Goal: Transaction & Acquisition: Purchase product/service

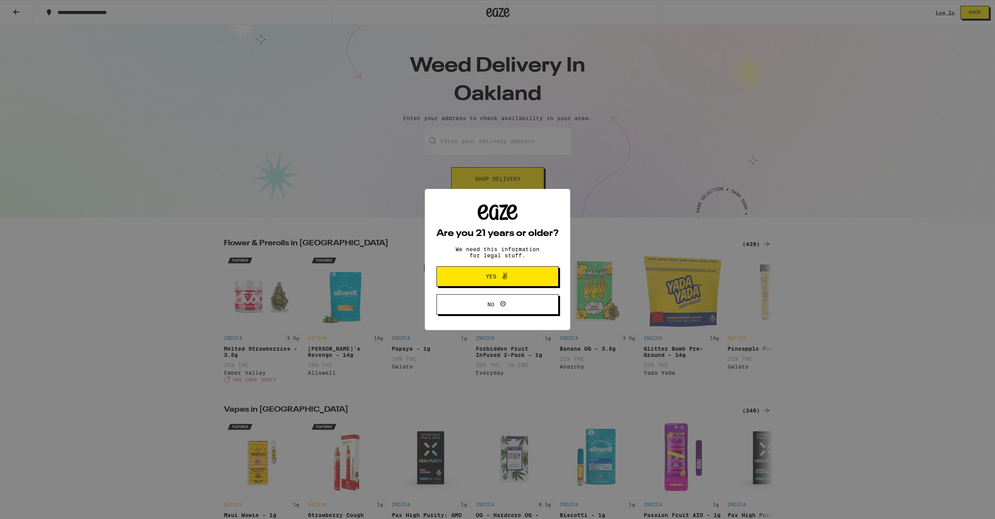
click at [507, 271] on button "Yes" at bounding box center [498, 276] width 122 height 20
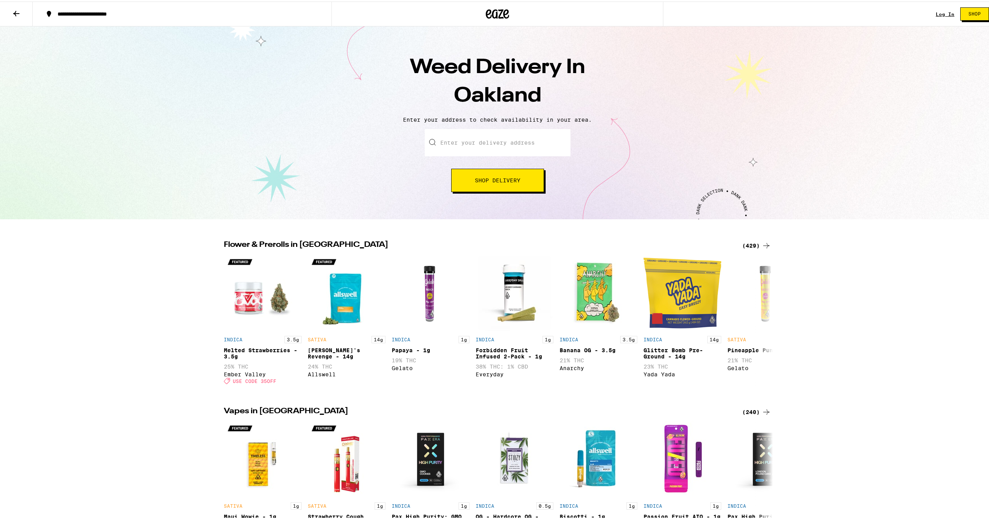
click at [498, 144] on input "Enter your delivery address" at bounding box center [498, 141] width 146 height 27
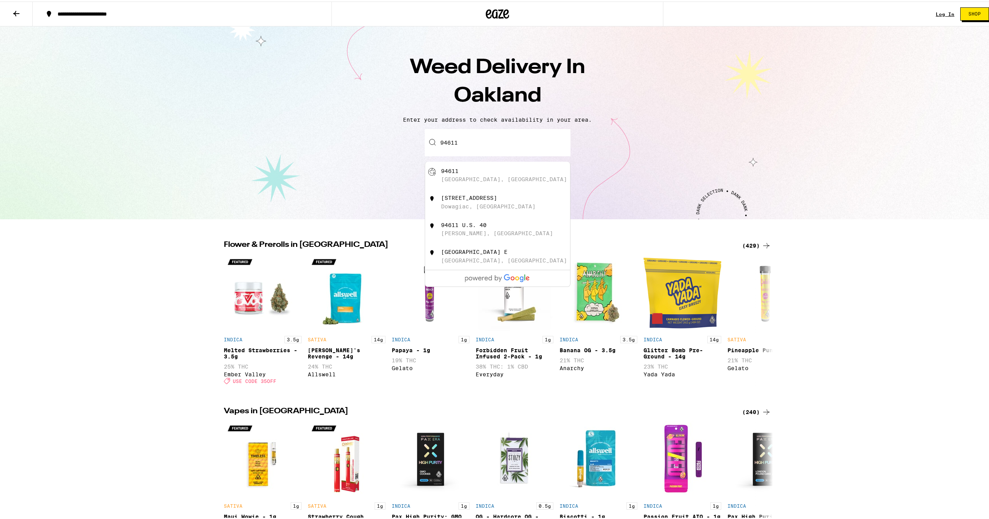
type input "94611"
click at [718, 153] on div "Enter your delivery address [STREET_ADDRESS][GEOGRAPHIC_DATA][PERSON_NAME], [GE…" at bounding box center [498, 159] width 980 height 63
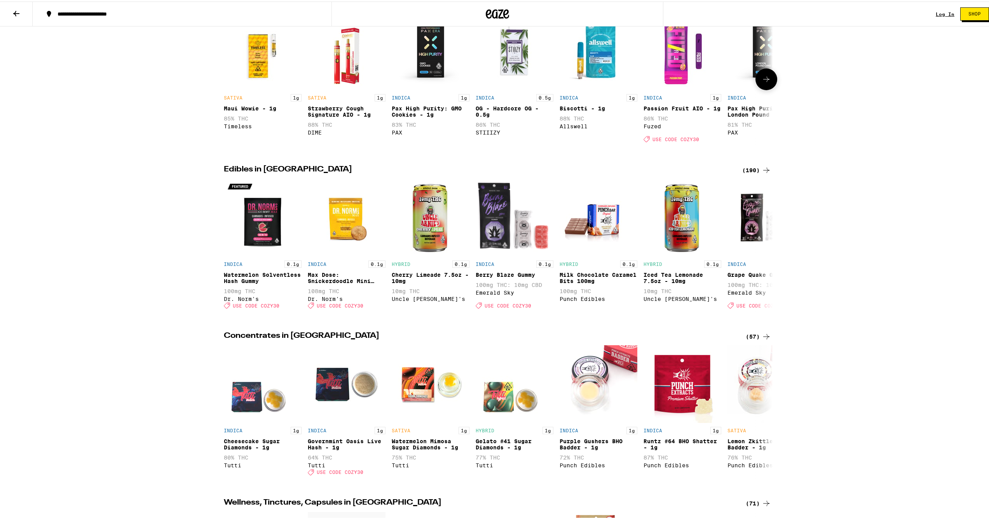
scroll to position [561, 0]
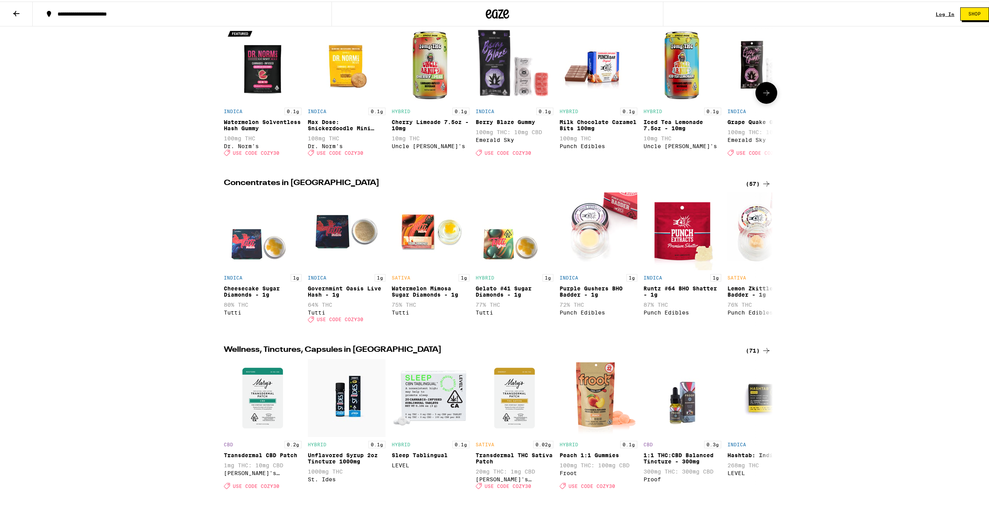
click at [412, 72] on img "Open page for Cherry Limeade 7.5oz - 10mg from Uncle Arnie's" at bounding box center [431, 63] width 78 height 78
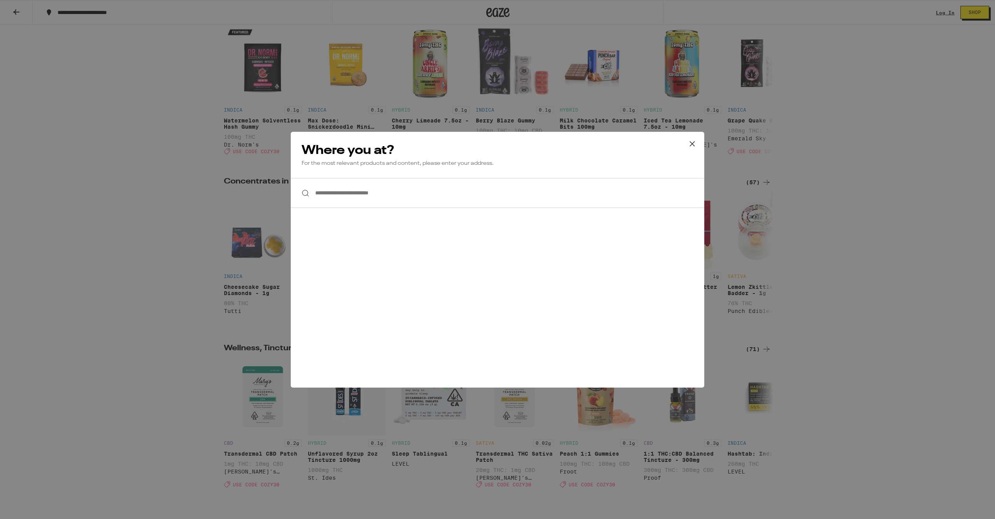
click at [692, 144] on icon at bounding box center [693, 144] width 12 height 12
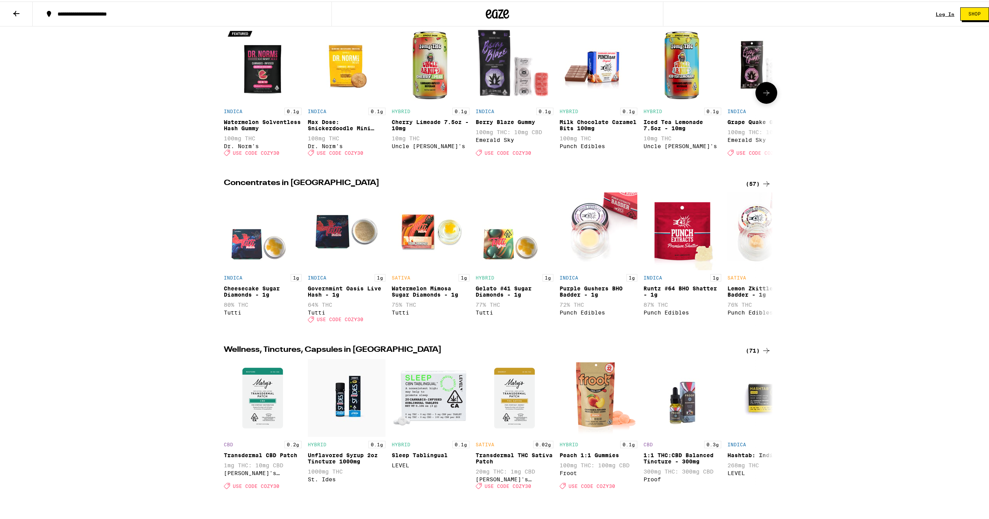
click at [410, 130] on div "Cherry Limeade 7.5oz - 10mg" at bounding box center [431, 123] width 78 height 12
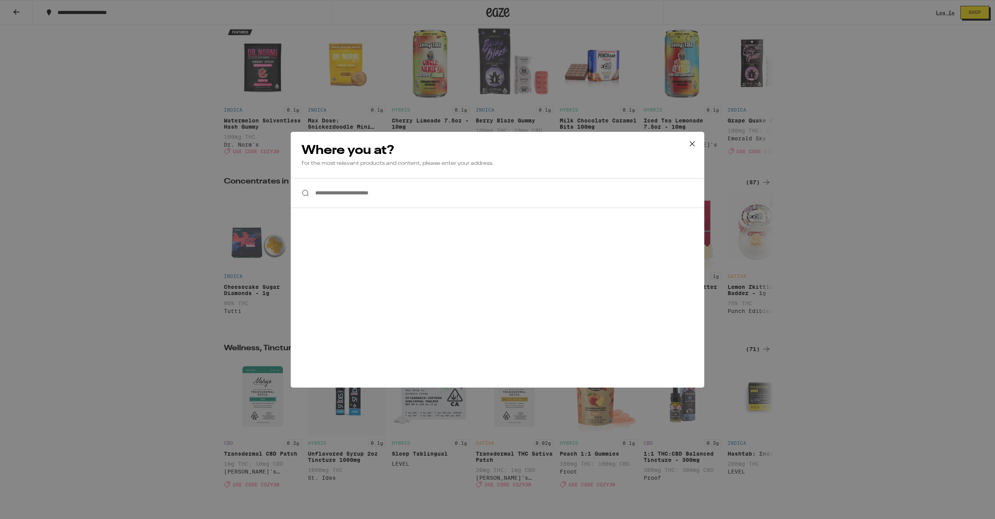
click at [395, 191] on input "**********" at bounding box center [498, 193] width 414 height 30
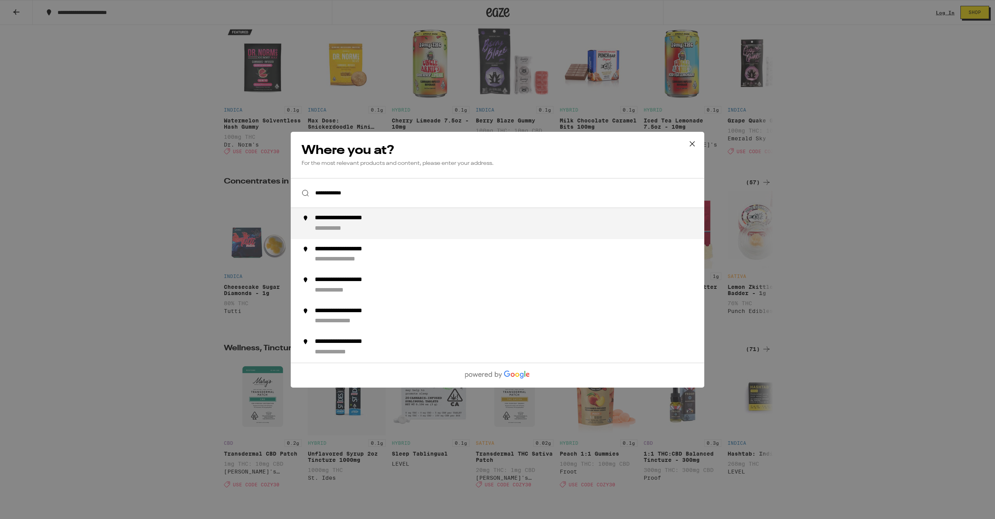
drag, startPoint x: 391, startPoint y: 192, endPoint x: 386, endPoint y: 224, distance: 33.0
click at [386, 224] on div "**********" at bounding box center [513, 223] width 397 height 19
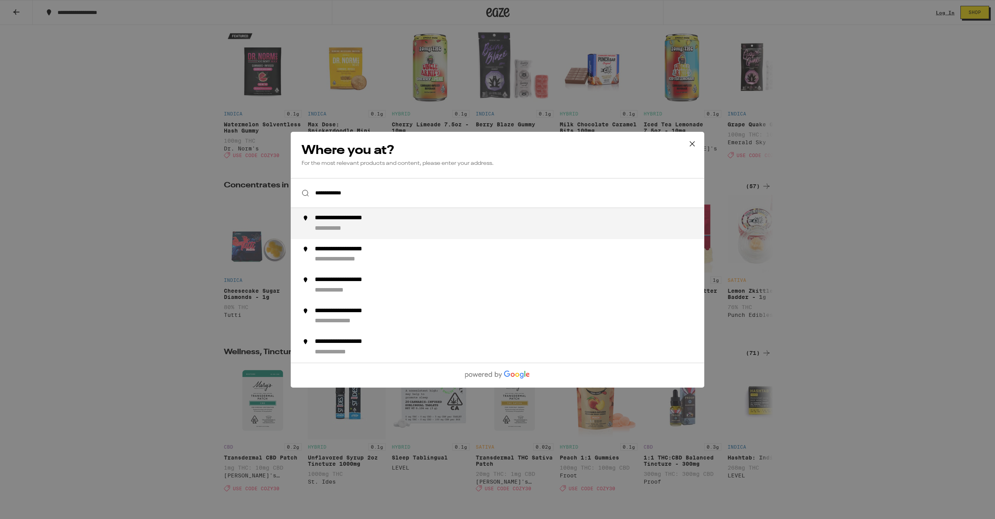
type input "**********"
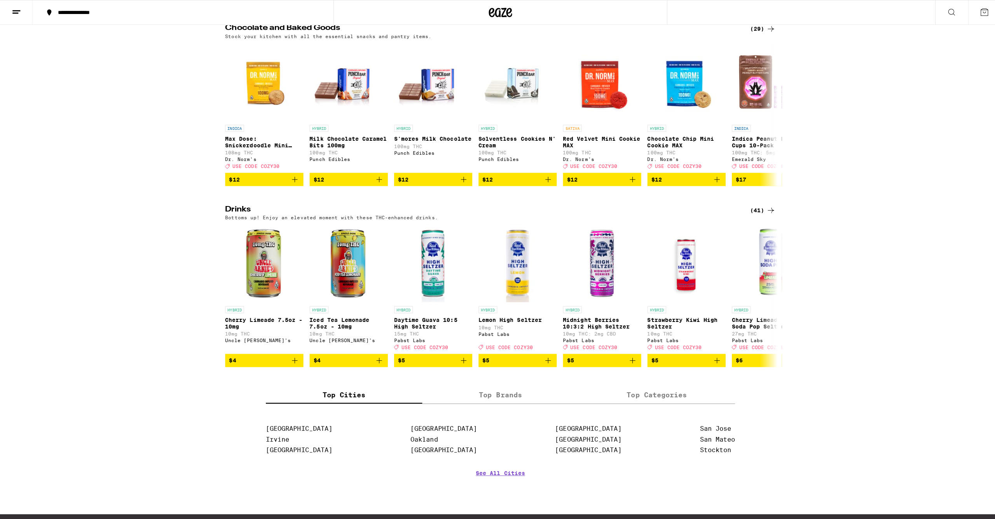
scroll to position [349, 0]
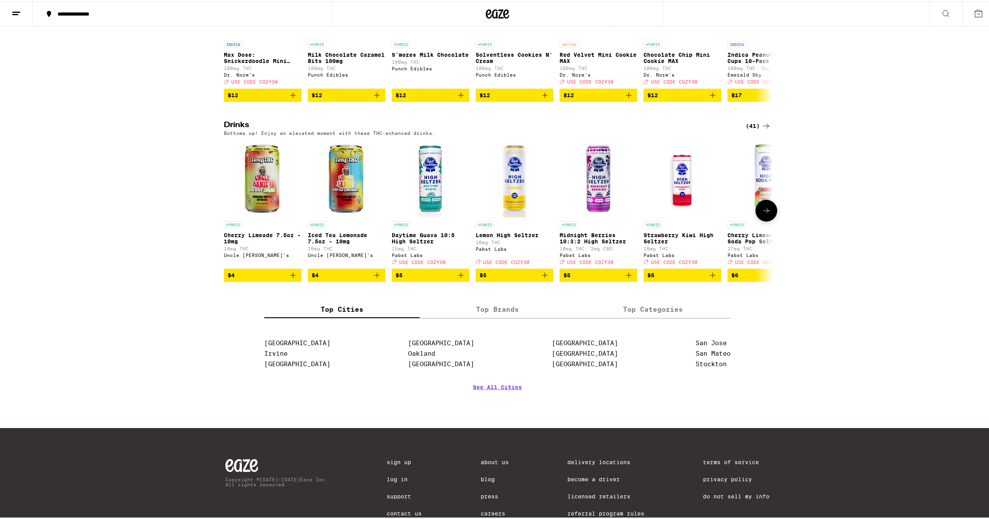
click at [258, 243] on p "Cherry Limeade 7.5oz - 10mg" at bounding box center [263, 237] width 78 height 12
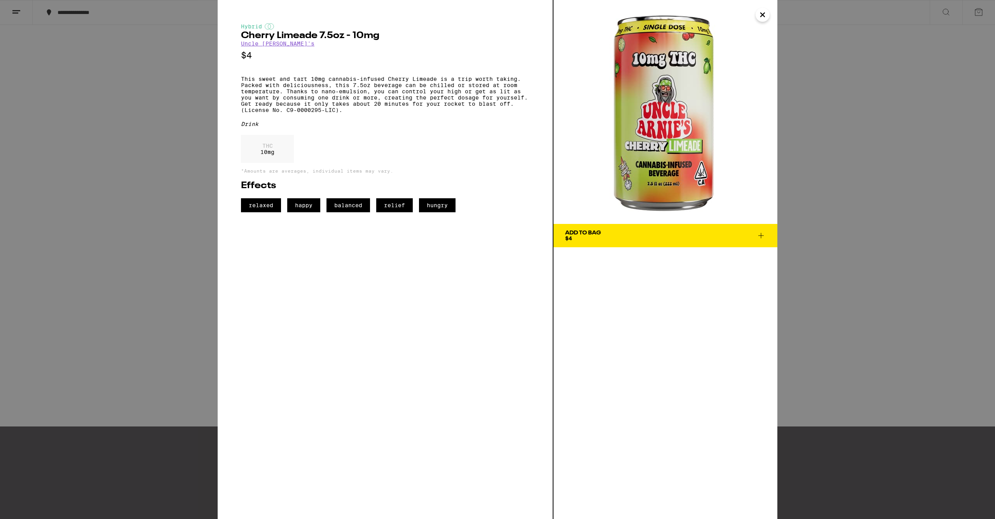
click at [758, 240] on span "Add To Bag $4" at bounding box center [665, 235] width 201 height 11
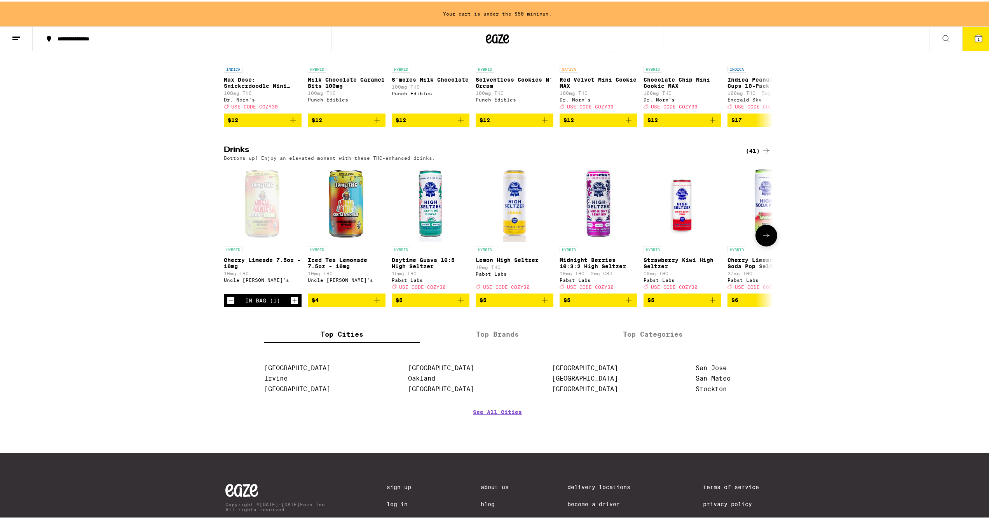
click at [291, 304] on icon "Increment" at bounding box center [294, 298] width 7 height 9
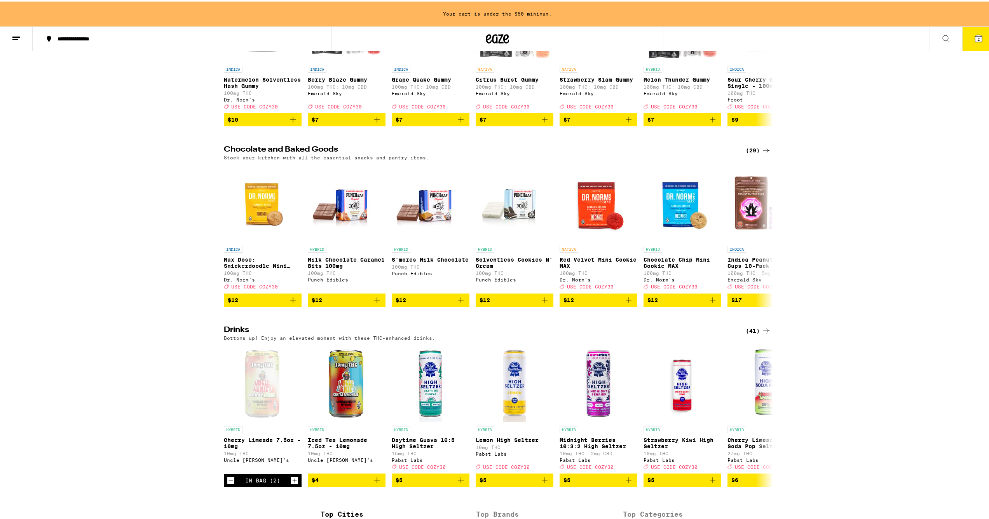
scroll to position [137, 0]
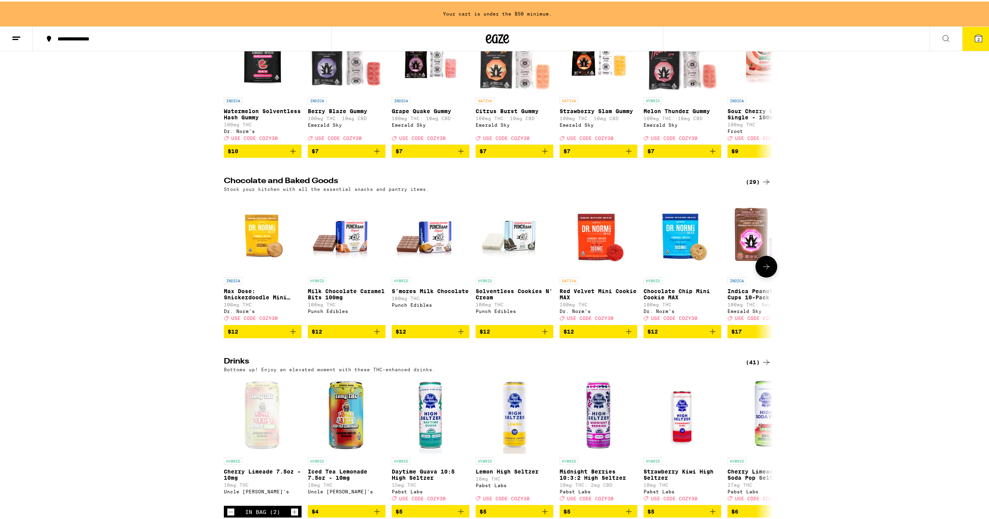
click at [766, 270] on icon at bounding box center [766, 264] width 9 height 9
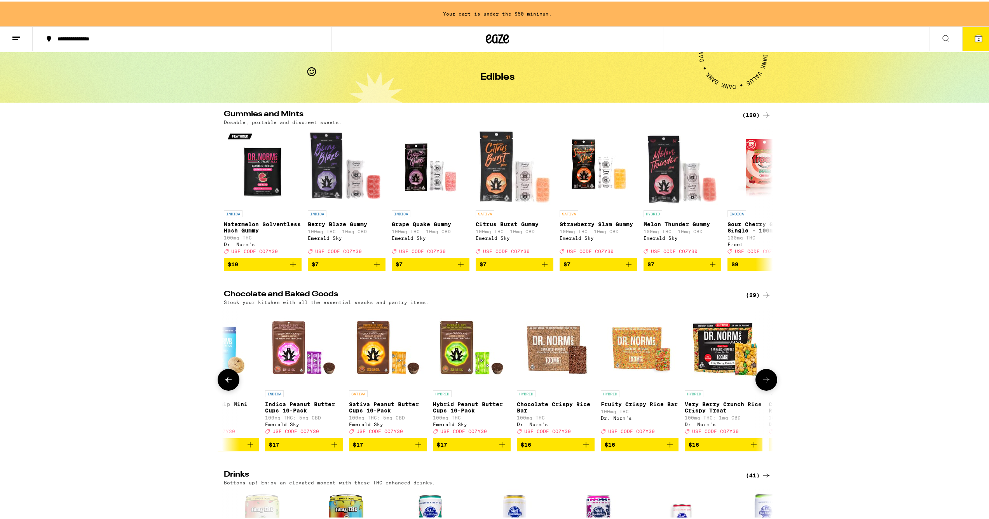
scroll to position [0, 0]
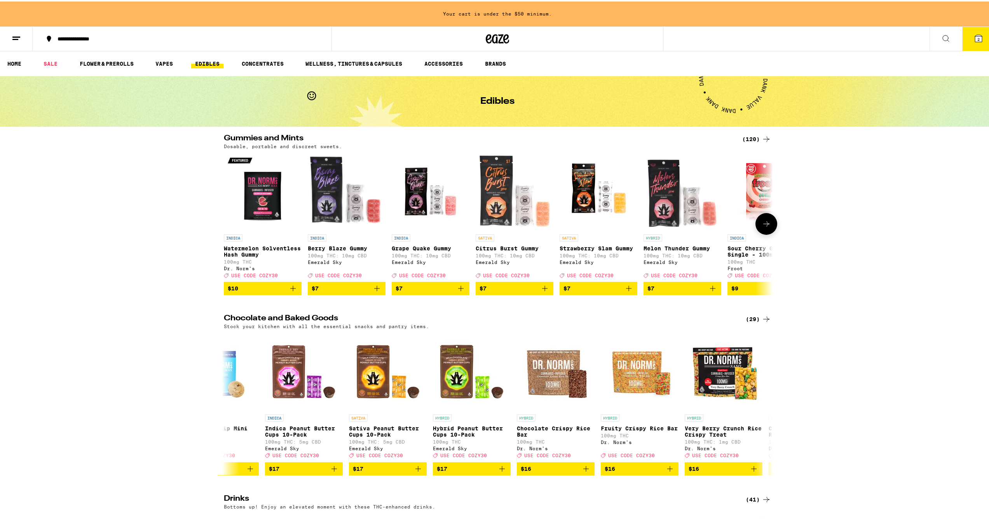
click at [767, 226] on icon at bounding box center [766, 222] width 9 height 9
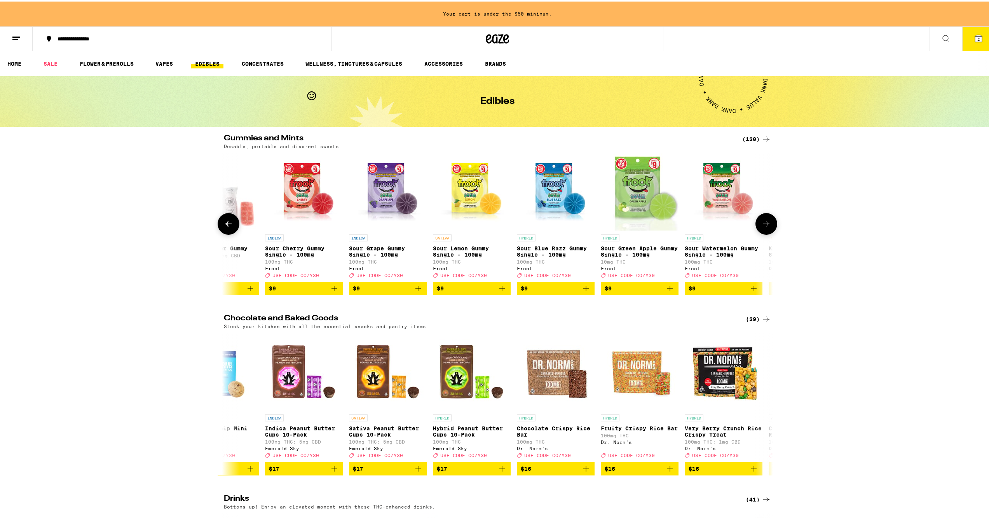
click at [771, 225] on button at bounding box center [767, 222] width 22 height 22
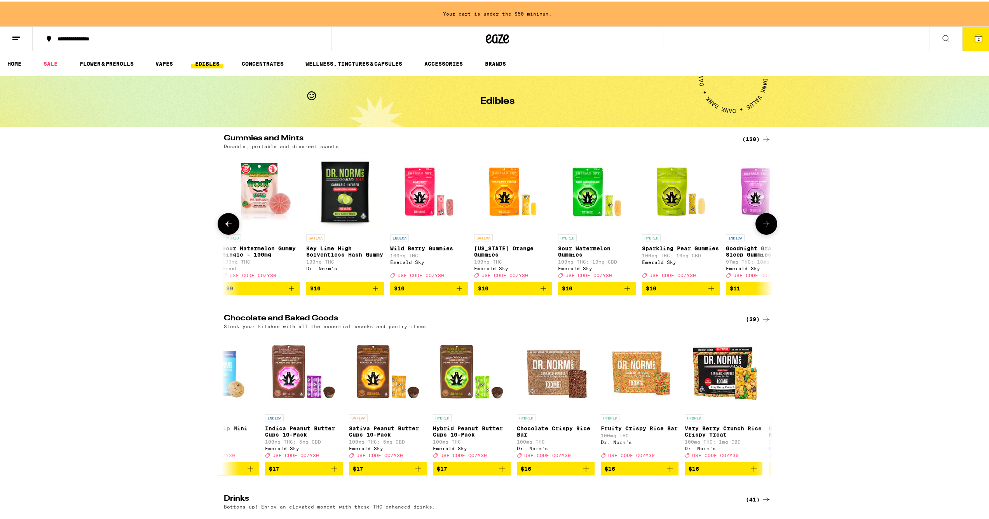
click at [771, 225] on button at bounding box center [767, 222] width 22 height 22
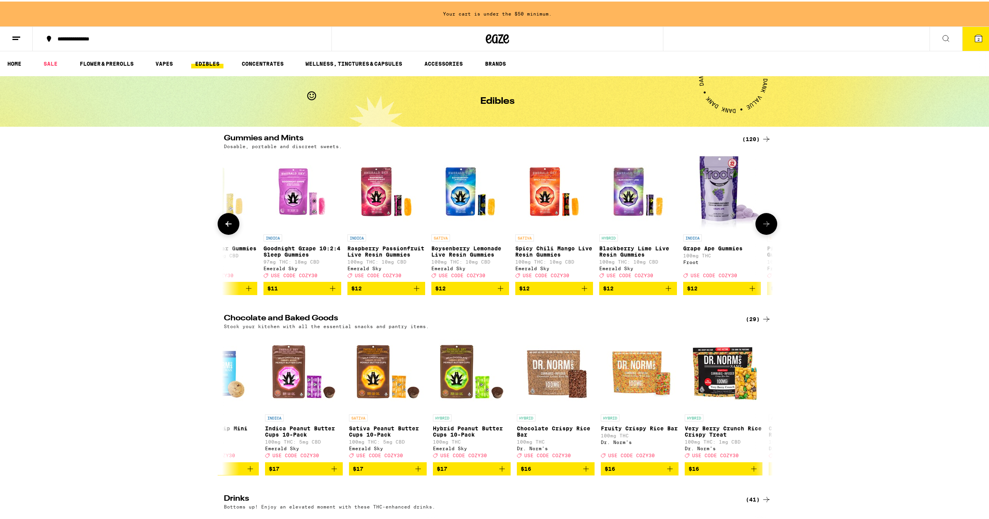
click at [230, 227] on icon at bounding box center [228, 222] width 9 height 9
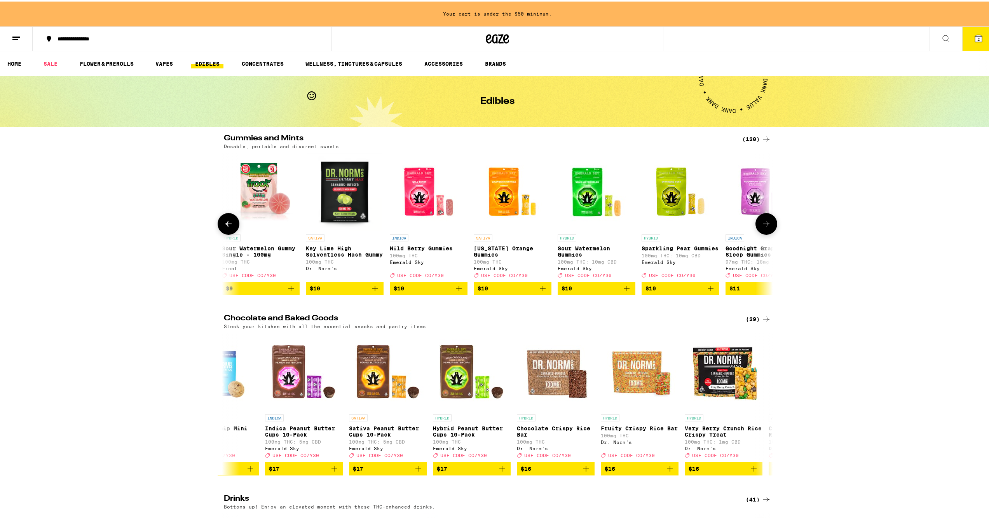
scroll to position [0, 925]
click at [346, 292] on span "$10" at bounding box center [345, 286] width 70 height 9
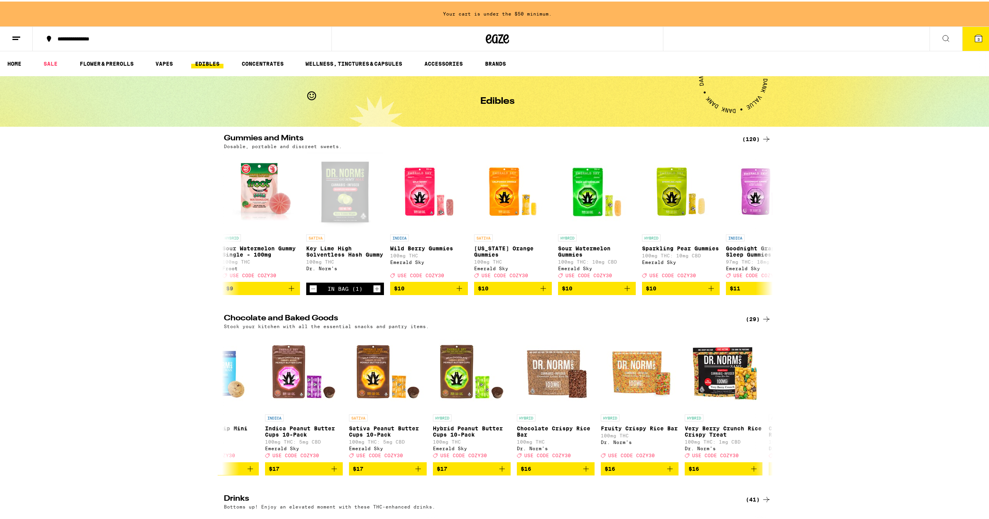
click at [978, 38] on span "3" at bounding box center [979, 37] width 2 height 5
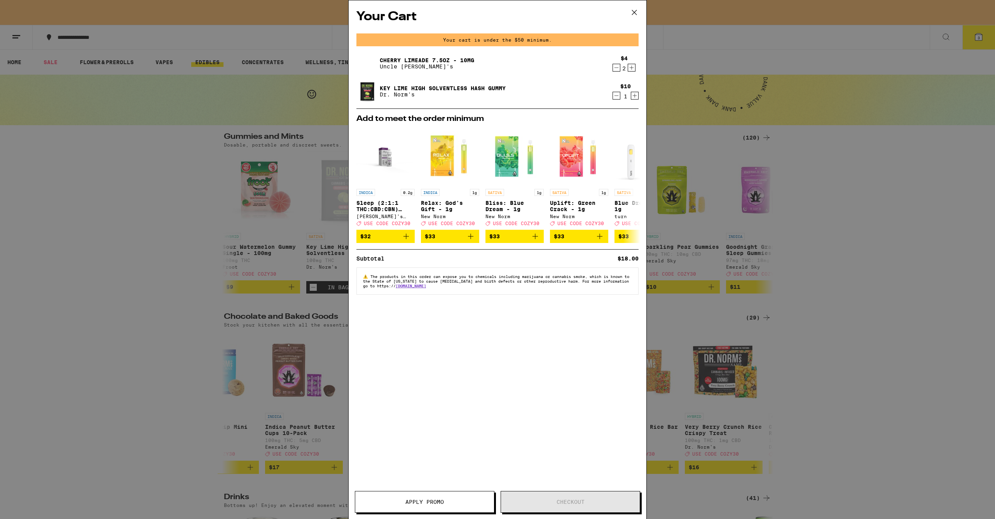
click at [821, 323] on div "Your Cart Your cart is under the $50 minimum. Cherry Limeade 7.5oz - 10mg Uncle…" at bounding box center [497, 259] width 995 height 519
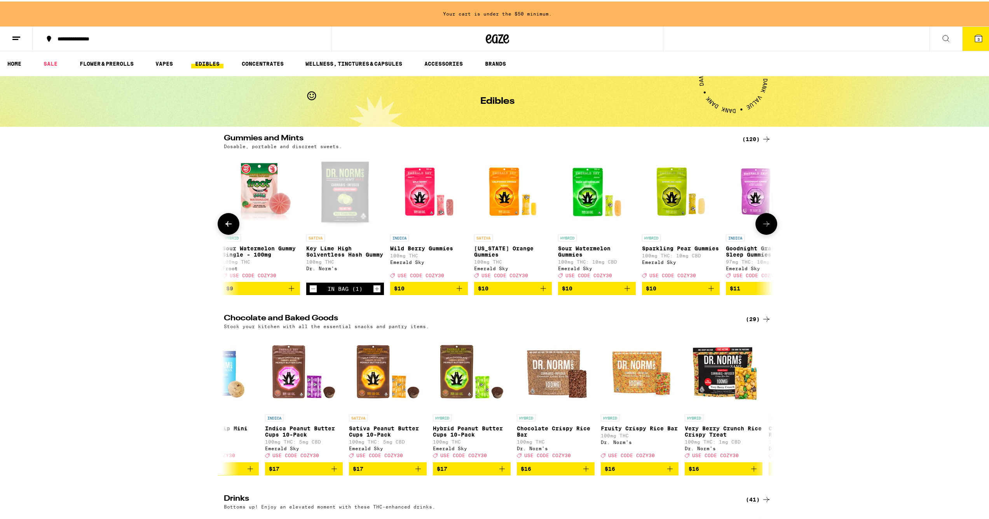
click at [764, 227] on icon at bounding box center [766, 222] width 9 height 9
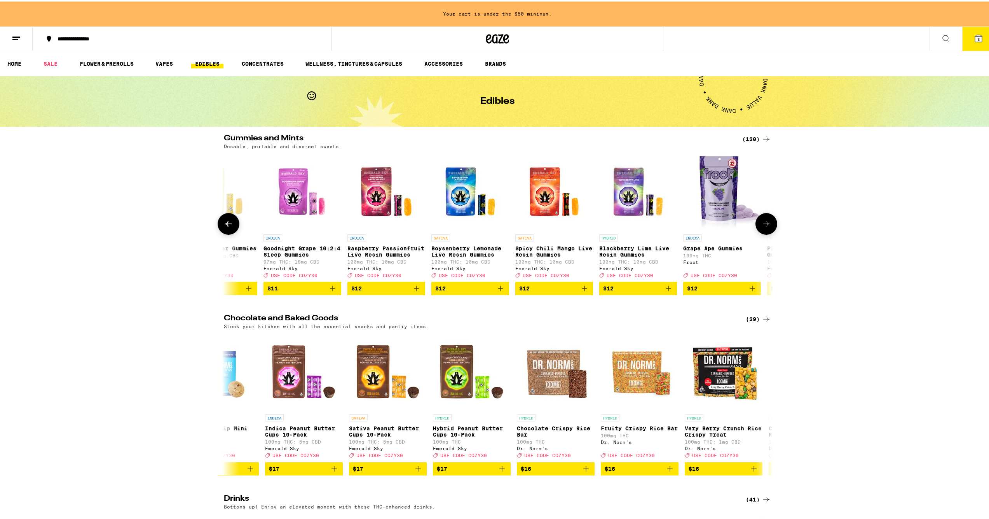
click at [764, 227] on icon at bounding box center [766, 222] width 9 height 9
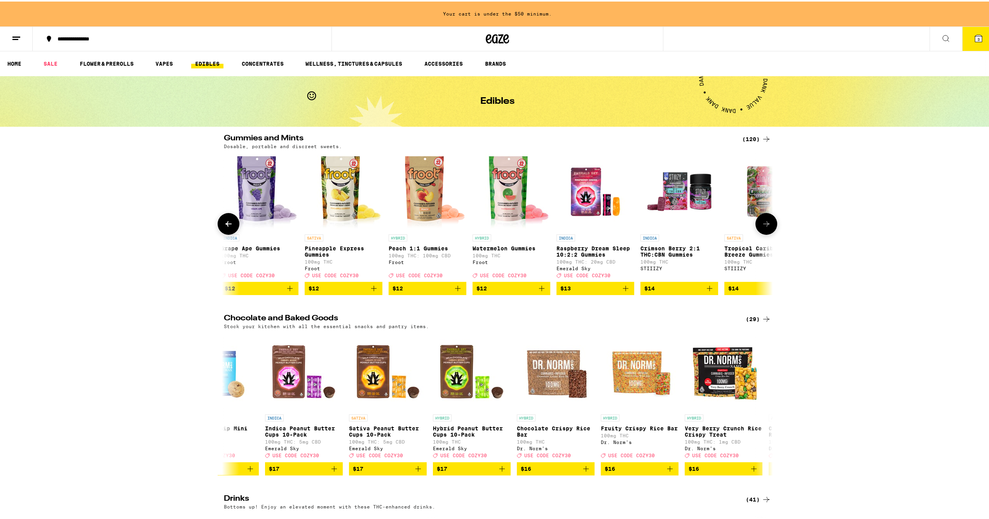
click at [274, 204] on img "Open page for Grape Ape Gummies from Froot" at bounding box center [260, 190] width 78 height 78
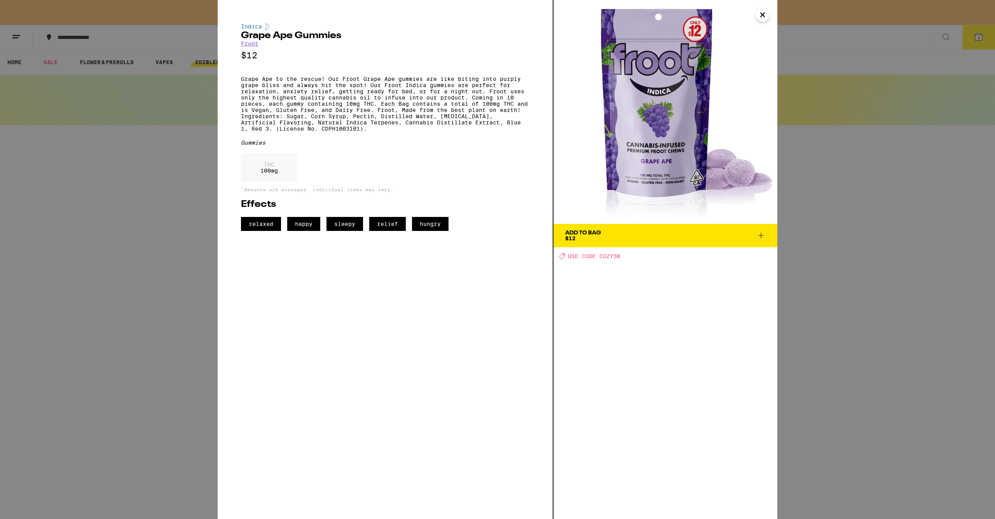
click at [669, 236] on span "Add To Bag $12" at bounding box center [665, 235] width 201 height 11
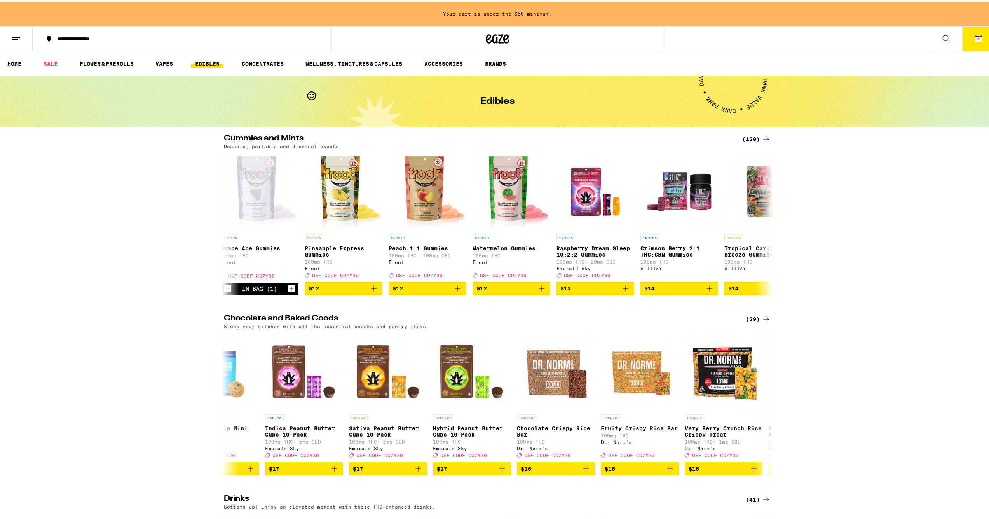
click at [975, 33] on icon at bounding box center [978, 36] width 7 height 7
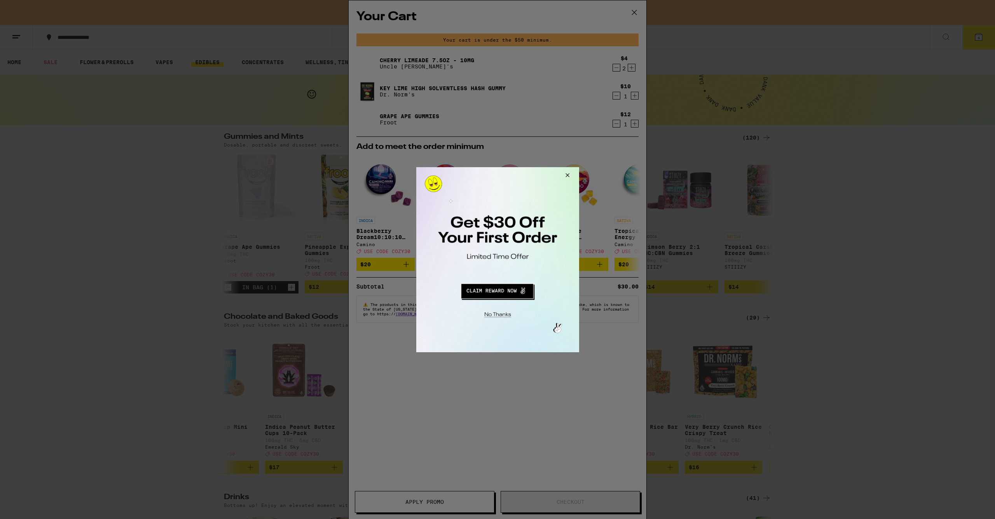
click at [636, 12] on div at bounding box center [497, 259] width 995 height 519
click at [568, 176] on button "Close Modal" at bounding box center [566, 176] width 21 height 19
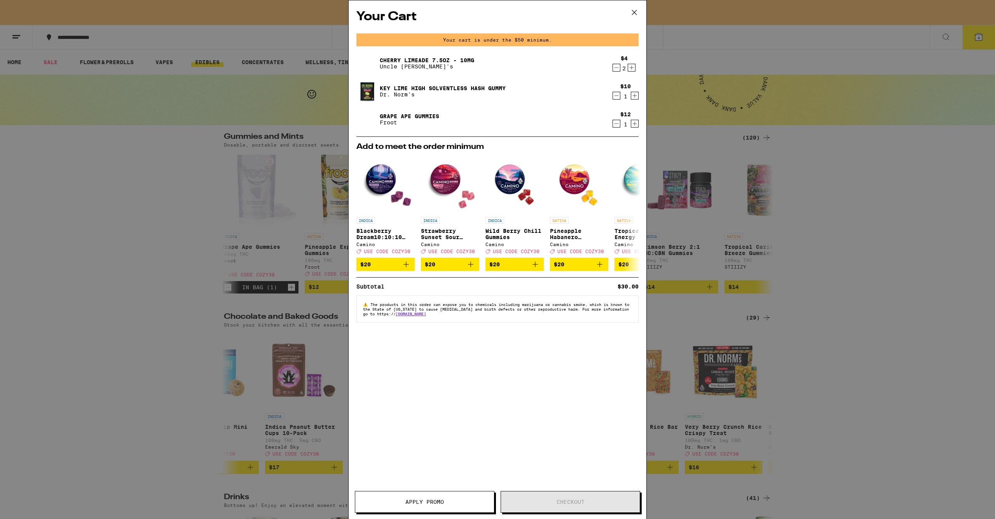
click at [632, 12] on icon at bounding box center [635, 13] width 12 height 12
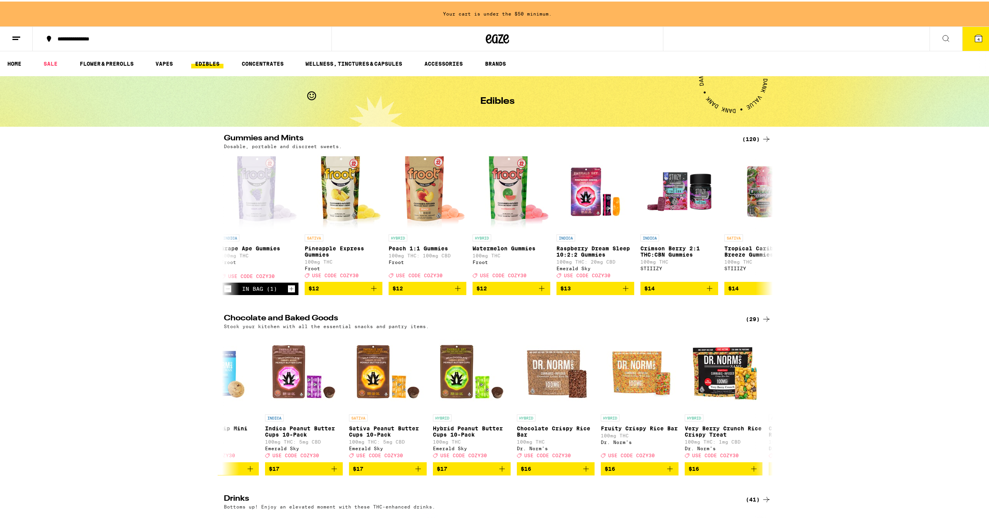
click at [811, 209] on div "Gummies and Mints (120) Dosable, portable and discreet sweets. INDICA Watermelo…" at bounding box center [497, 213] width 995 height 161
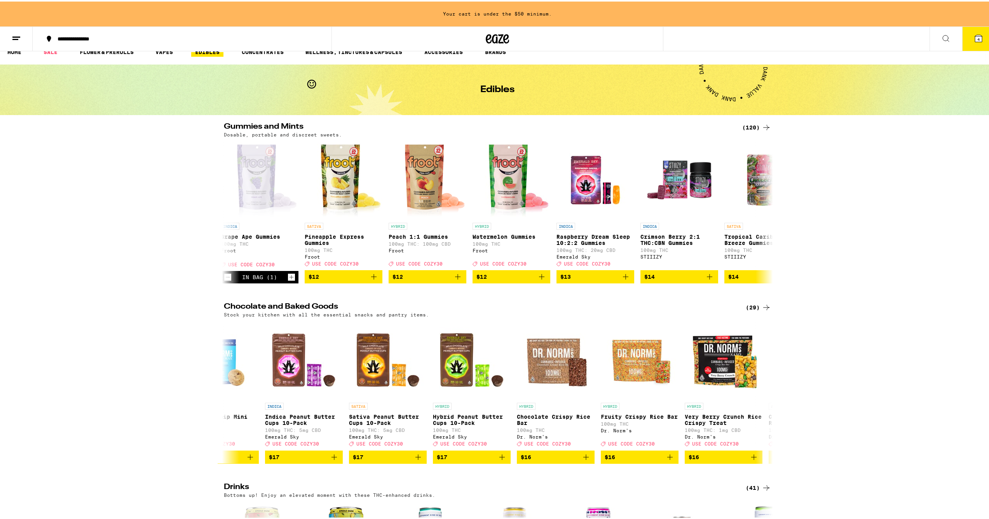
scroll to position [100, 0]
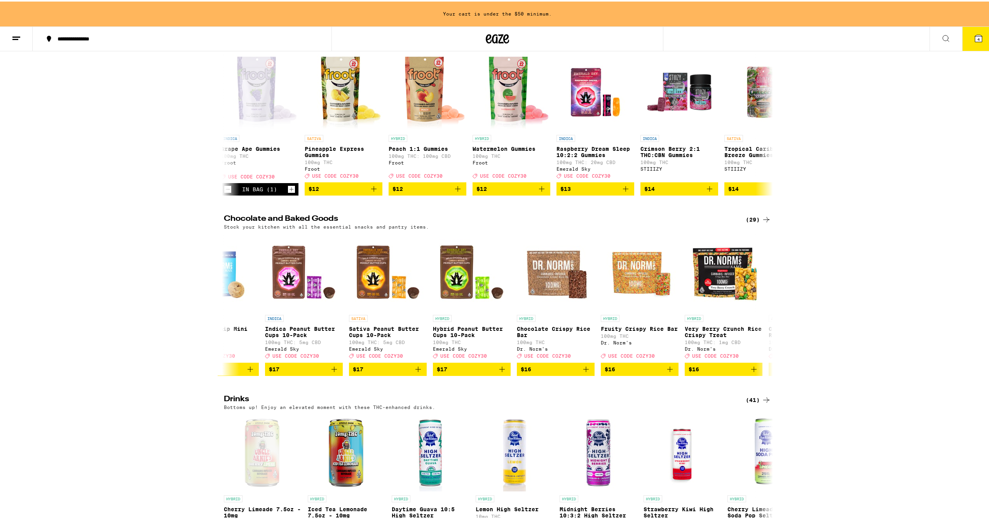
click at [767, 223] on icon at bounding box center [766, 217] width 9 height 9
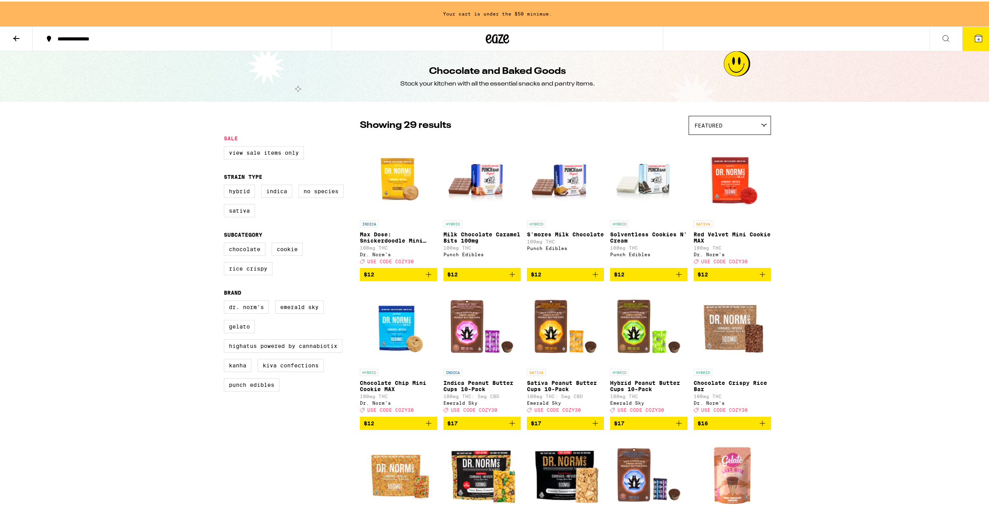
click at [731, 192] on img "Open page for Red Velvet Mini Cookie MAX from Dr. Norm's" at bounding box center [732, 176] width 77 height 78
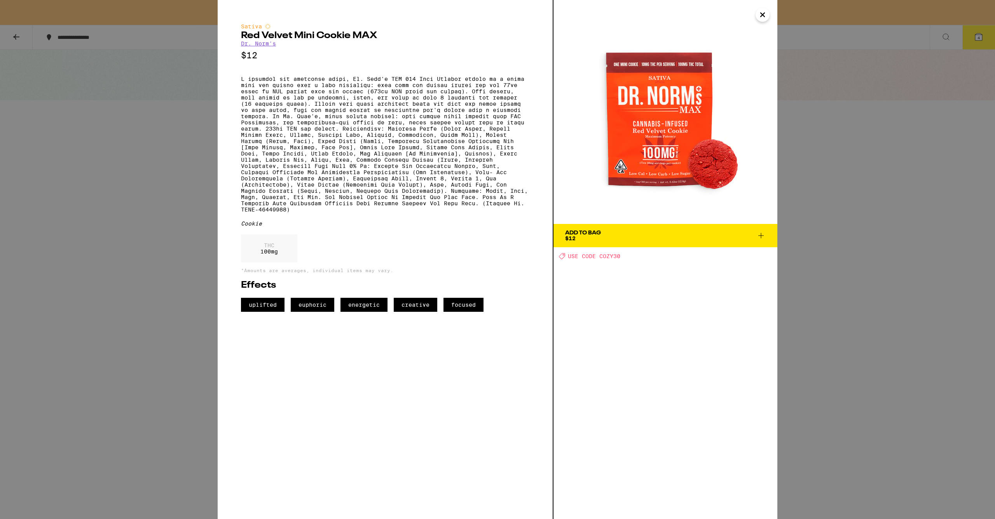
click at [691, 231] on span "Add To Bag $12" at bounding box center [665, 235] width 201 height 11
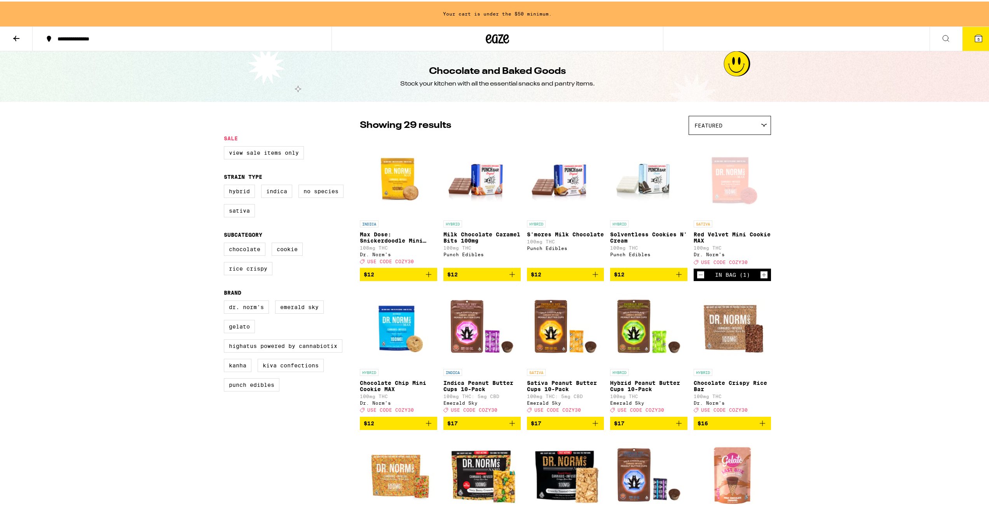
click at [978, 40] on button "5" at bounding box center [979, 37] width 33 height 24
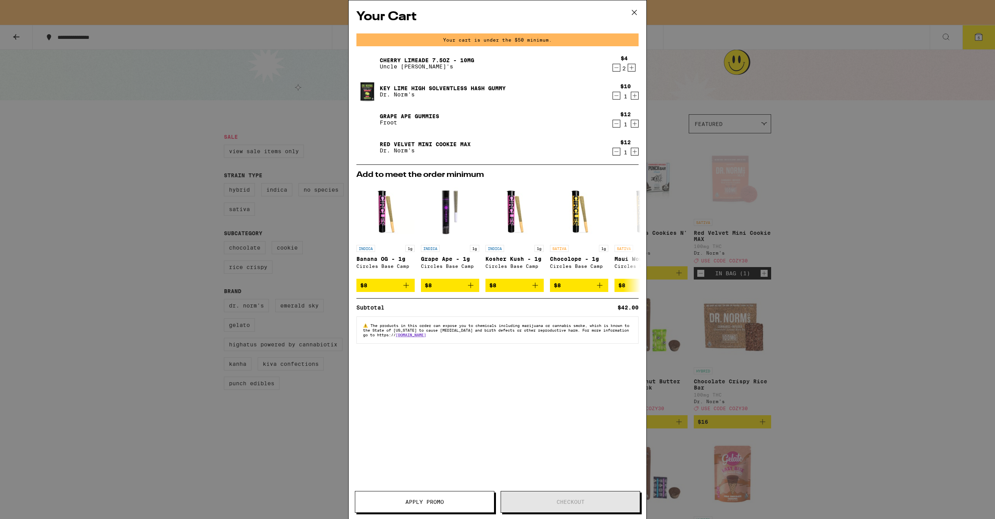
click at [826, 283] on div "Your Cart Your cart is under the $50 minimum. Cherry Limeade 7.5oz - 10mg Uncle…" at bounding box center [497, 259] width 995 height 519
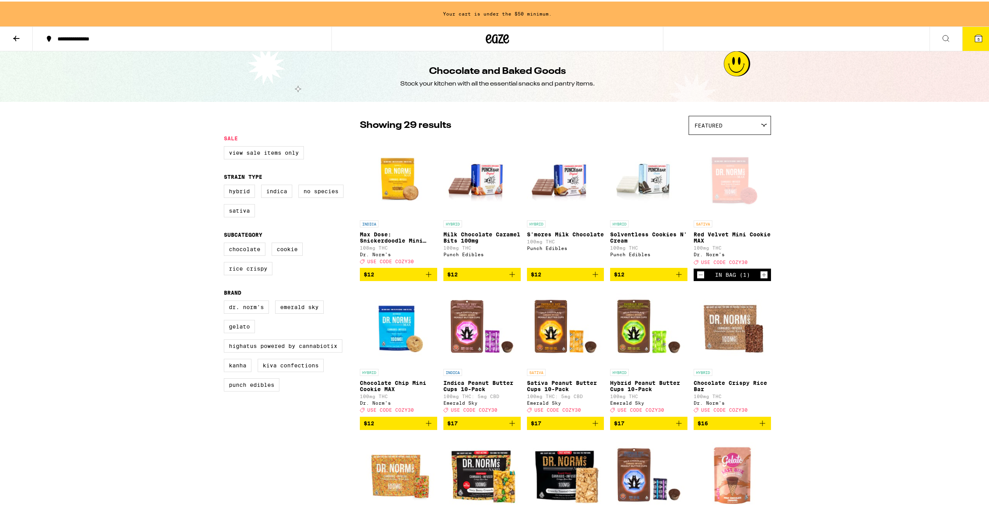
click at [975, 37] on icon at bounding box center [978, 36] width 7 height 7
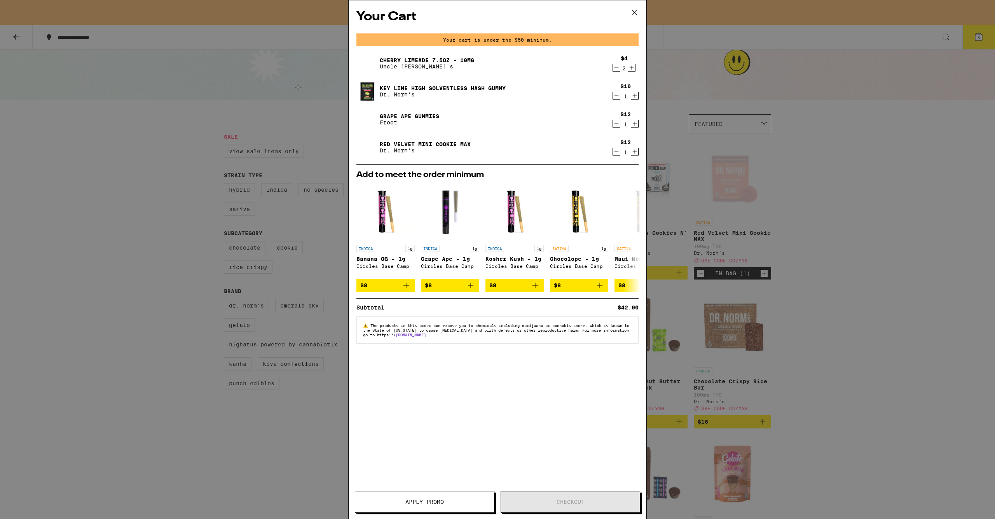
click at [631, 66] on icon "Increment" at bounding box center [631, 67] width 7 height 9
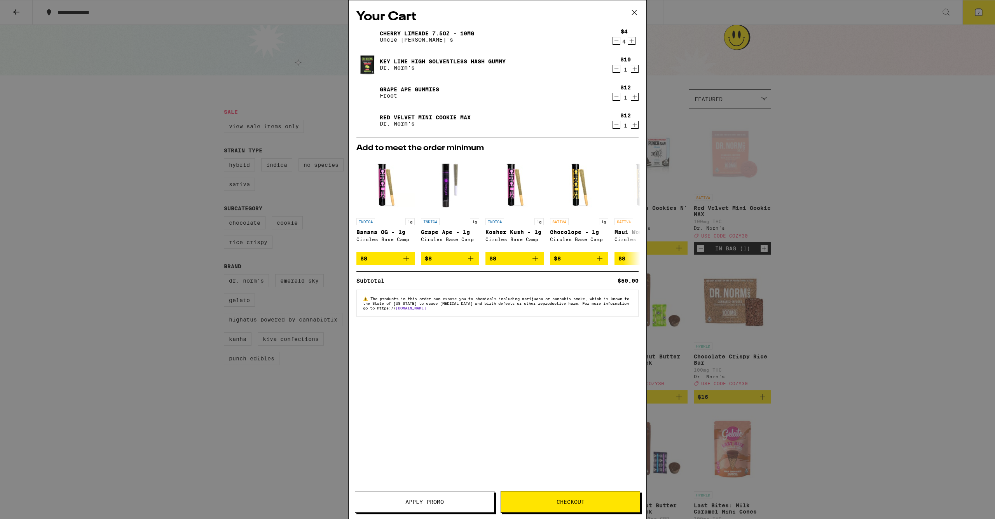
click at [584, 500] on span "Checkout" at bounding box center [571, 501] width 28 height 5
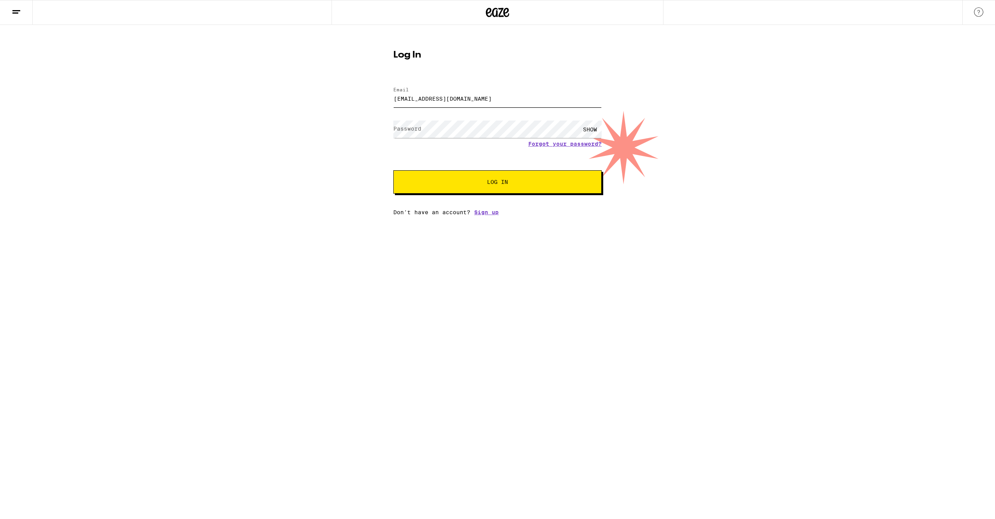
type input "[EMAIL_ADDRESS][DOMAIN_NAME]"
click at [489, 187] on button "Log In" at bounding box center [497, 181] width 208 height 23
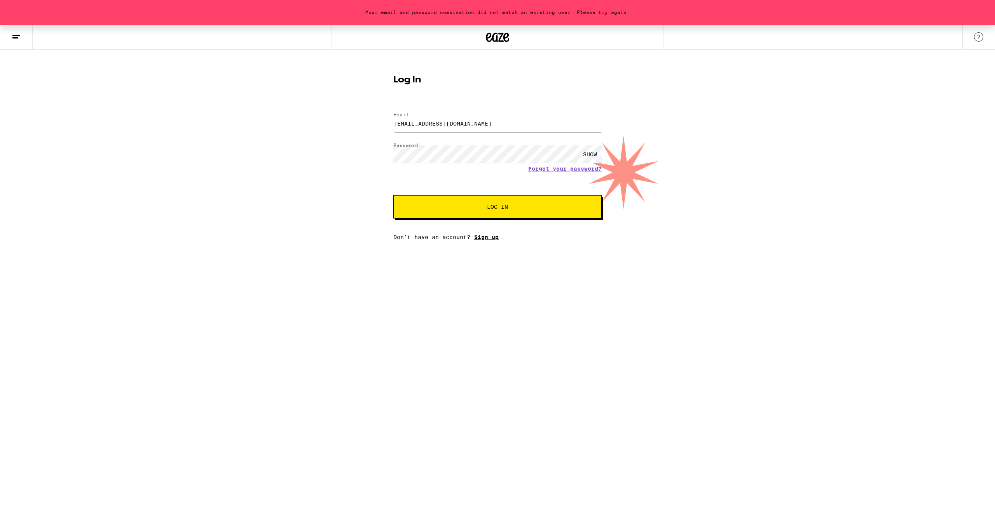
click at [487, 237] on link "Sign up" at bounding box center [486, 237] width 24 height 6
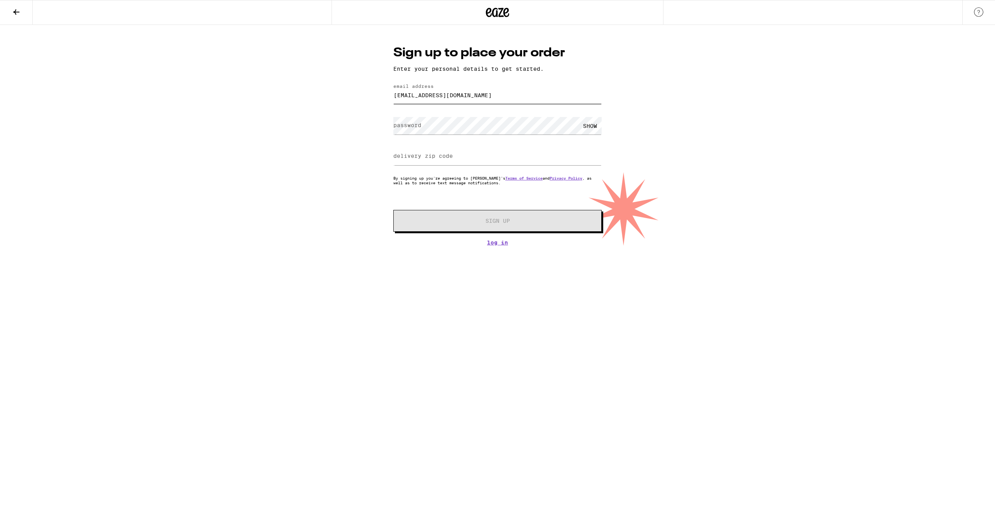
type input "[EMAIL_ADDRESS][DOMAIN_NAME]"
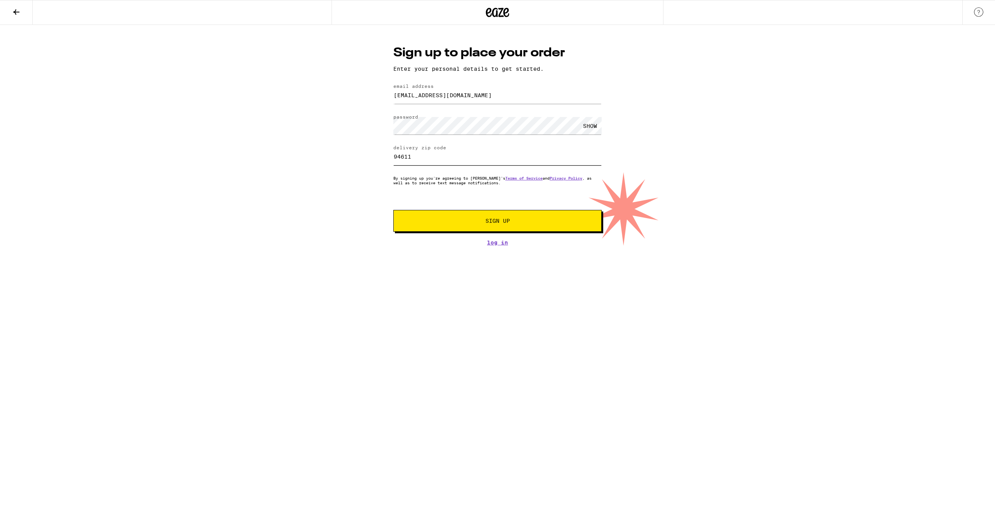
type input "94611"
click at [502, 232] on button "Sign Up" at bounding box center [497, 221] width 208 height 22
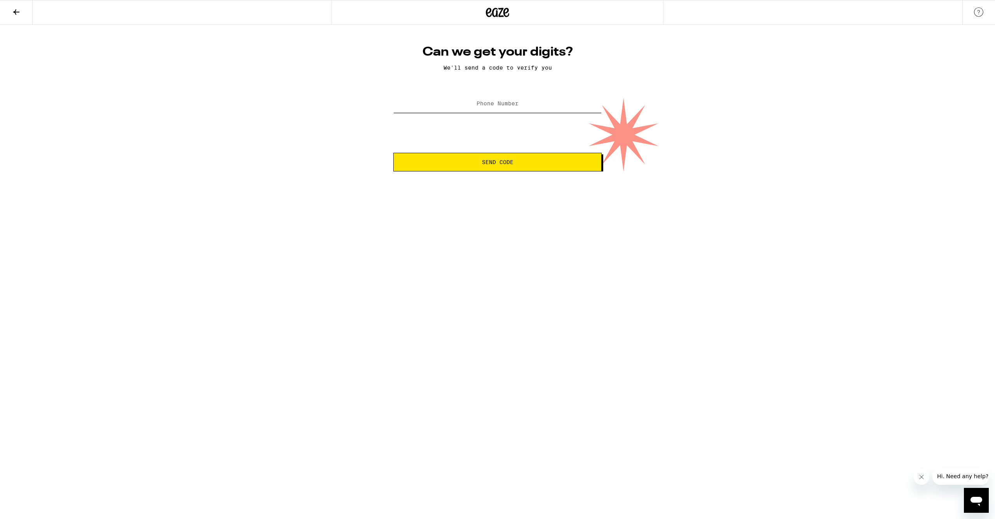
click at [562, 109] on input "Phone Number" at bounding box center [497, 103] width 208 height 17
type input "[PHONE_NUMBER]"
click at [515, 156] on button "Send Code" at bounding box center [497, 162] width 208 height 19
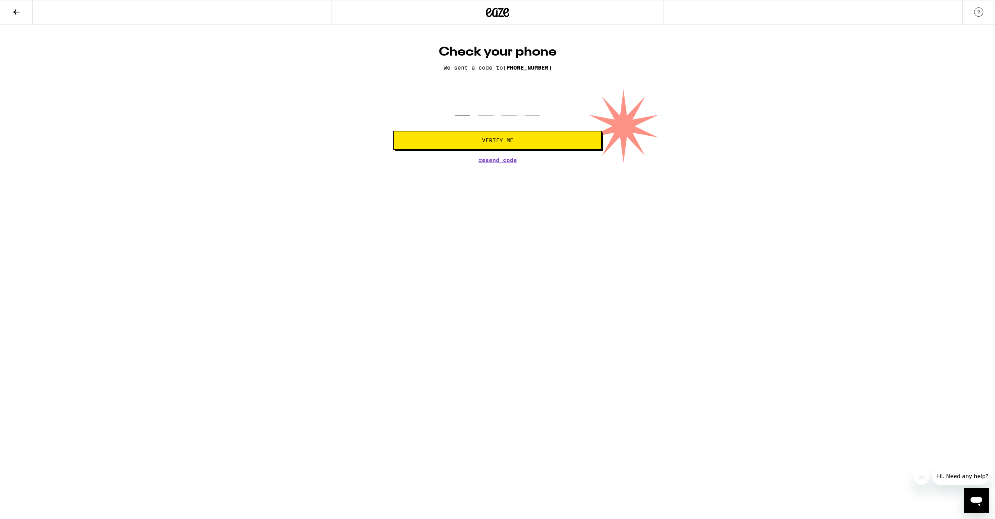
click at [463, 108] on input "tel" at bounding box center [463, 104] width 16 height 23
type input "7"
type input "5"
type input "8"
type input "7"
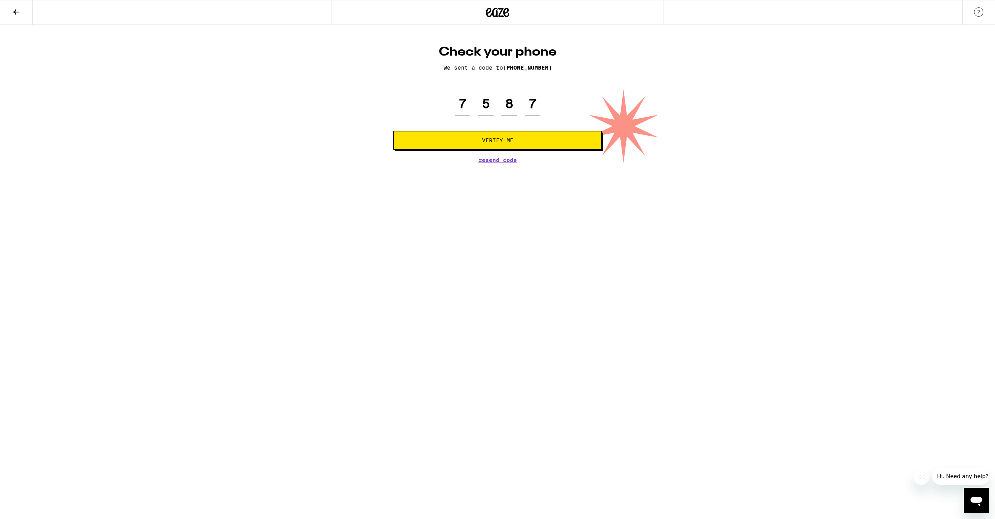
click at [551, 136] on button "Verify Me" at bounding box center [497, 140] width 208 height 19
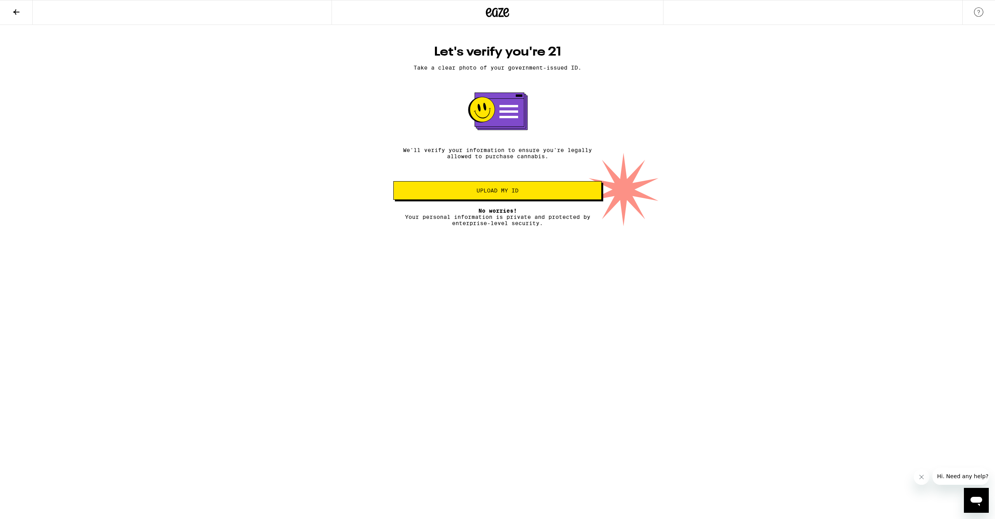
click at [521, 198] on button "Upload my ID" at bounding box center [497, 190] width 208 height 19
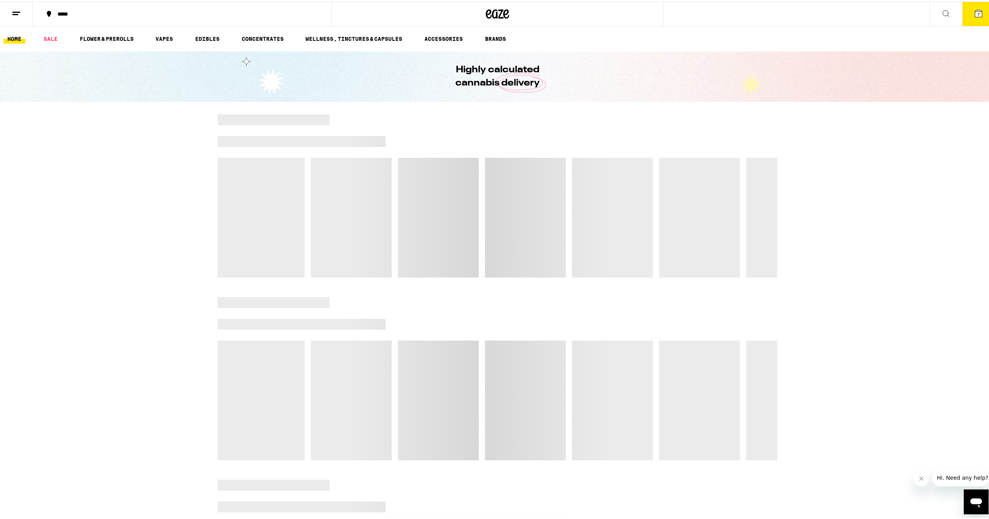
drag, startPoint x: 502, startPoint y: 186, endPoint x: 680, endPoint y: 108, distance: 194.1
click at [680, 108] on div "***** ***** 7 Checkout $ 50 7 HOME SALE FLOWER & PREROLLS VAPES EDIBLES CONCENT…" at bounding box center [497, 483] width 995 height 966
click at [974, 16] on icon at bounding box center [978, 11] width 9 height 9
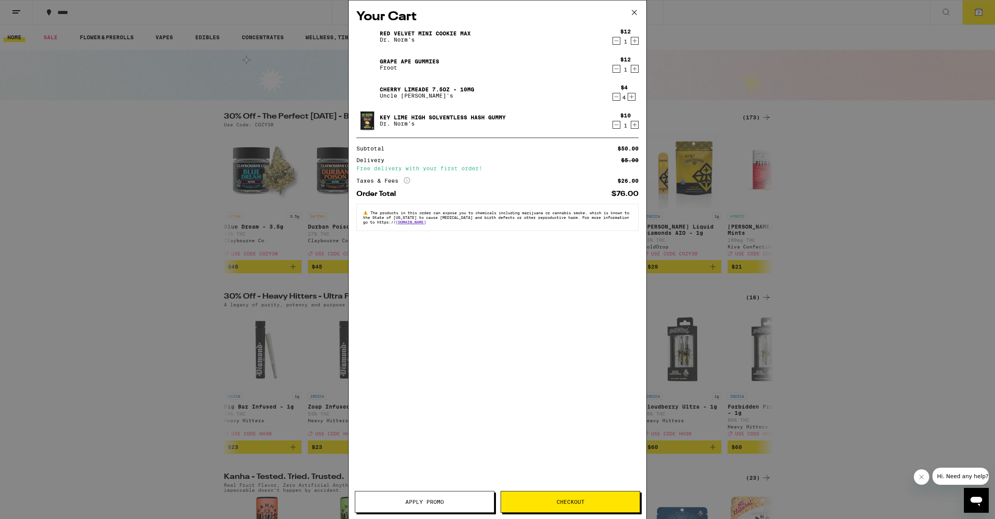
click at [586, 502] on span "Checkout" at bounding box center [570, 501] width 139 height 5
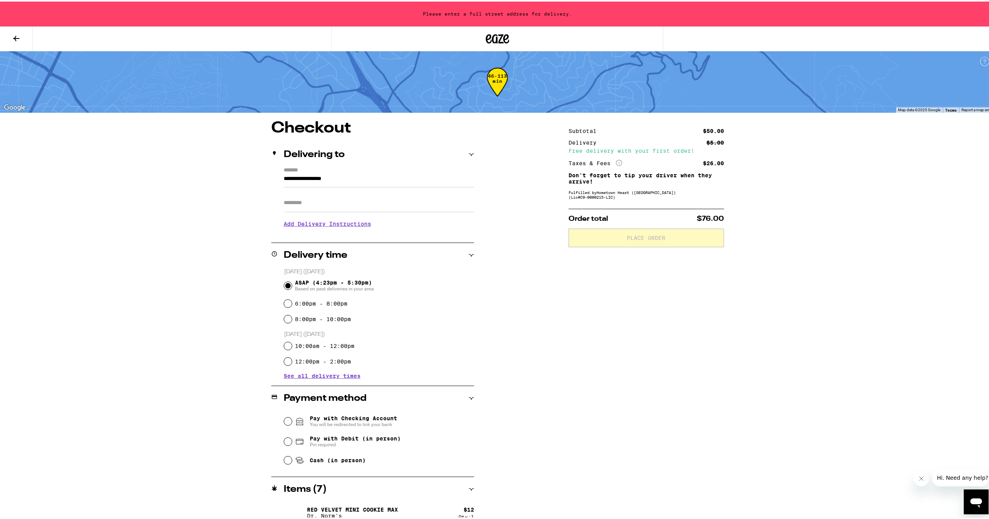
click at [335, 180] on input "**********" at bounding box center [379, 179] width 190 height 13
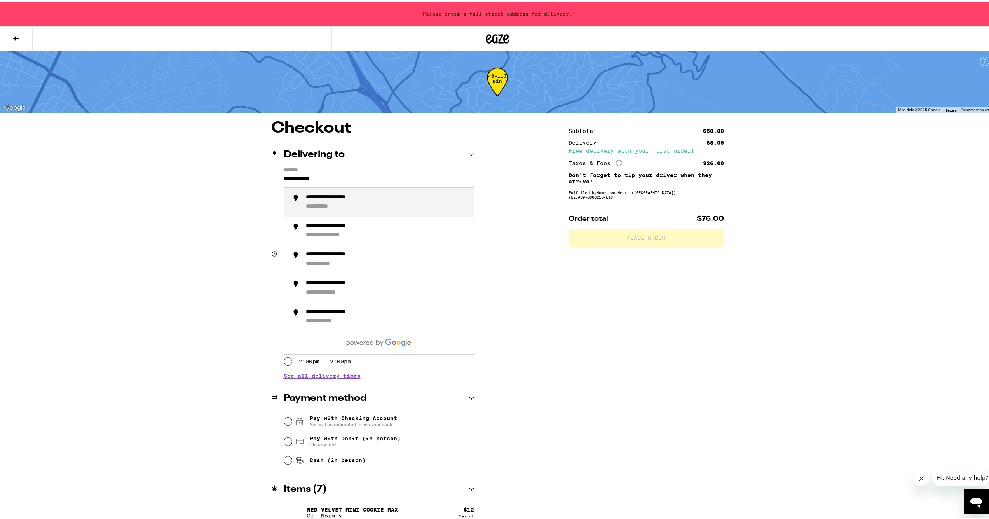
drag, startPoint x: 335, startPoint y: 180, endPoint x: 356, endPoint y: 204, distance: 32.2
click at [356, 204] on div "**********" at bounding box center [387, 200] width 162 height 16
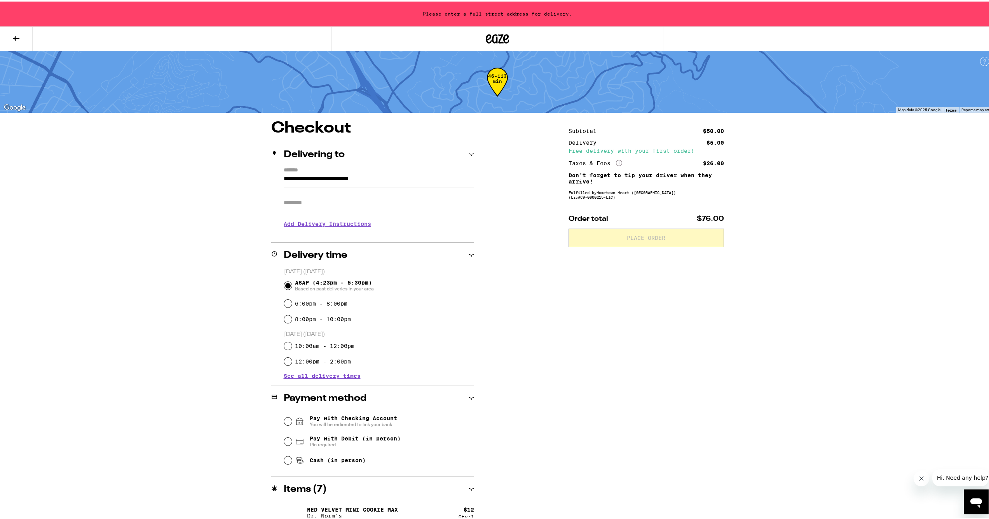
type input "**********"
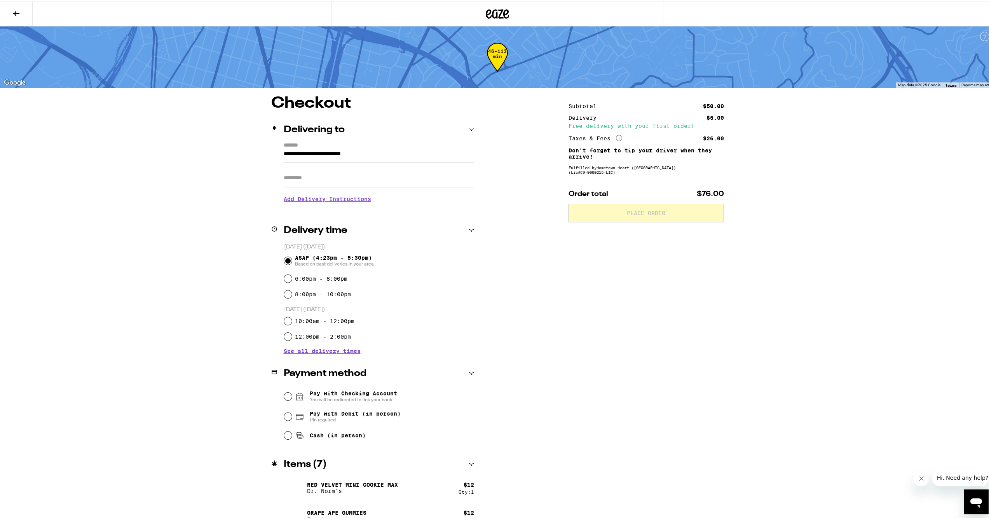
click at [320, 180] on input "Apt/Suite" at bounding box center [379, 176] width 190 height 19
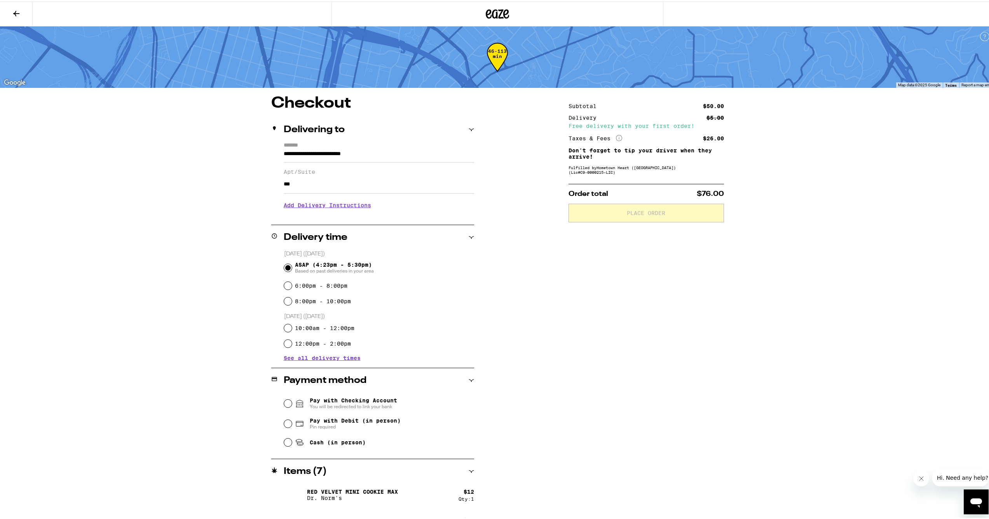
type input "***"
click at [536, 332] on div "**********" at bounding box center [498, 344] width 560 height 501
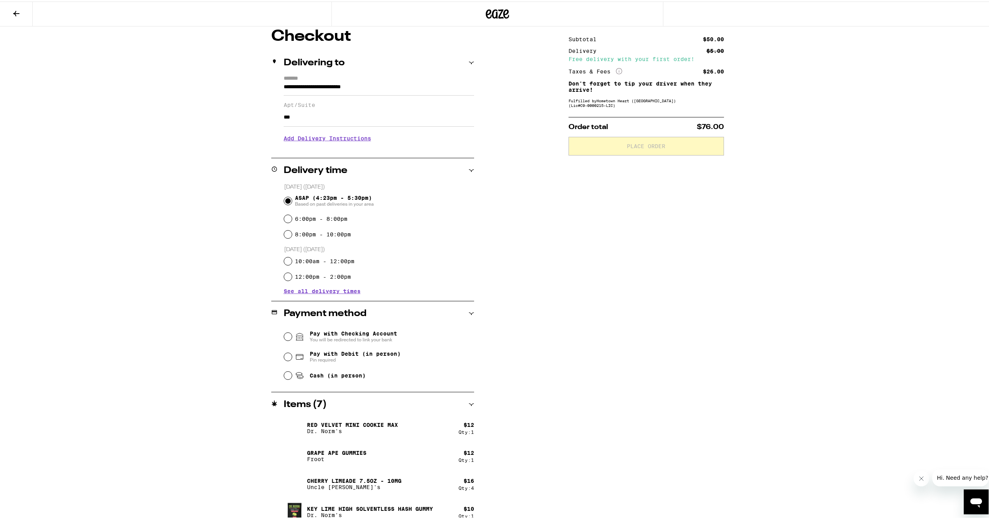
scroll to position [76, 0]
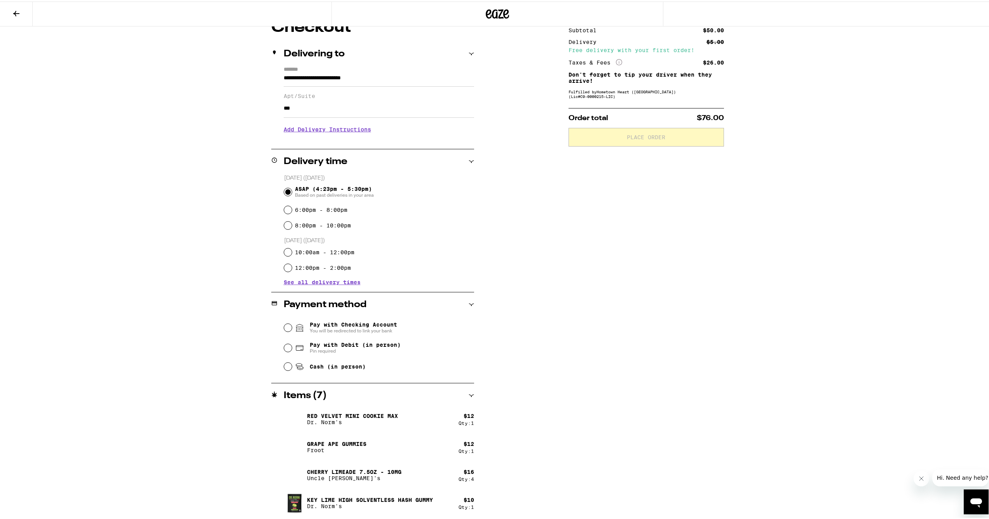
click at [374, 323] on span "Pay with Checking Account You will be redirected to link your bank" at bounding box center [353, 326] width 87 height 12
click at [292, 323] on input "Pay with Checking Account You will be redirected to link your bank" at bounding box center [288, 326] width 8 height 8
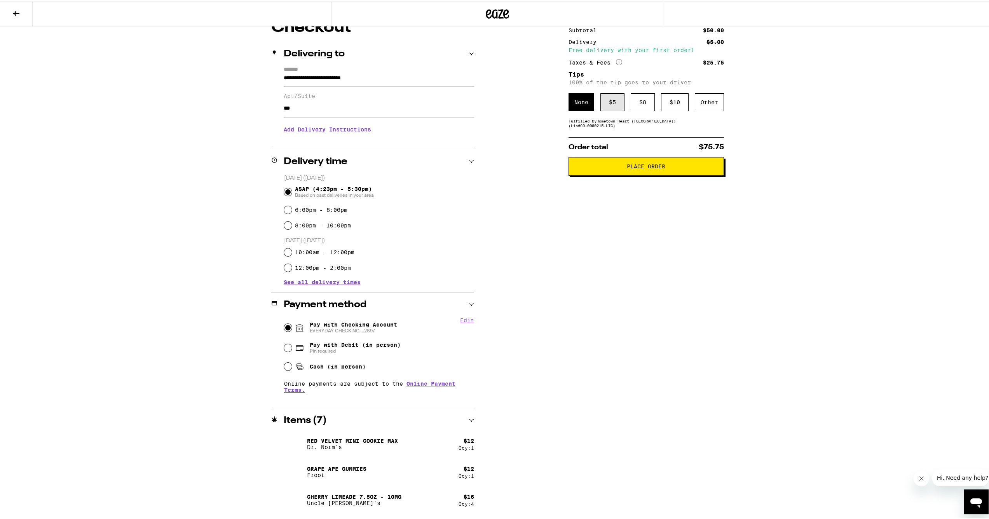
click at [611, 102] on div "$ 5" at bounding box center [613, 101] width 24 height 18
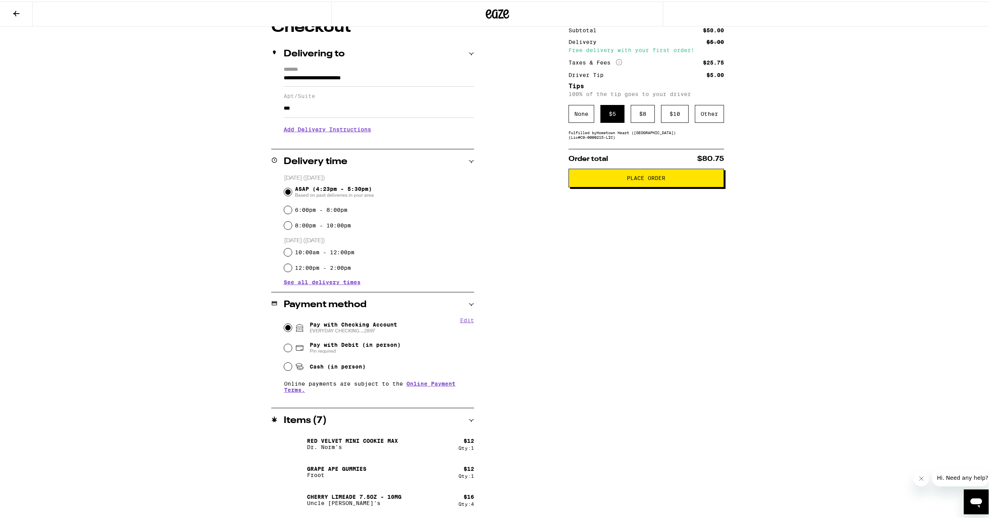
click at [636, 179] on span "Place Order" at bounding box center [646, 176] width 38 height 5
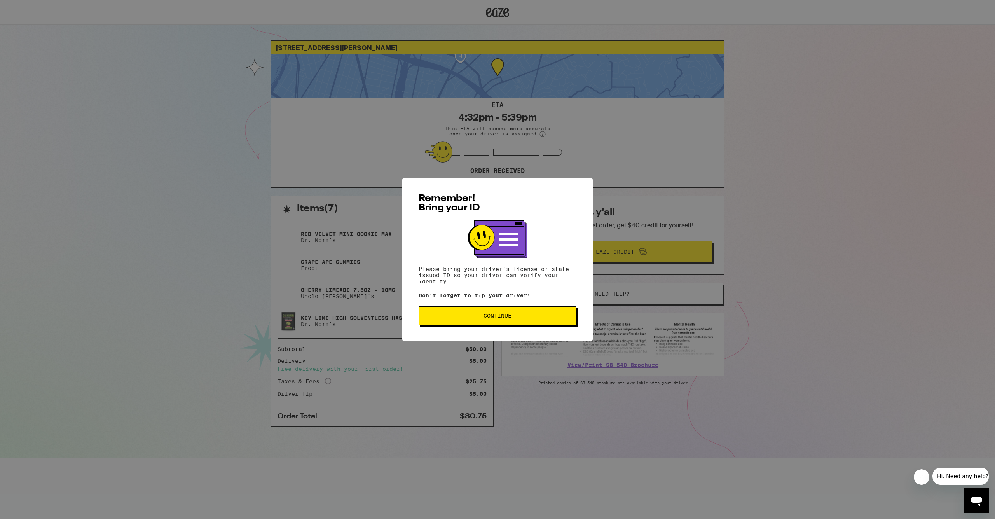
click at [500, 322] on button "Continue" at bounding box center [498, 315] width 158 height 19
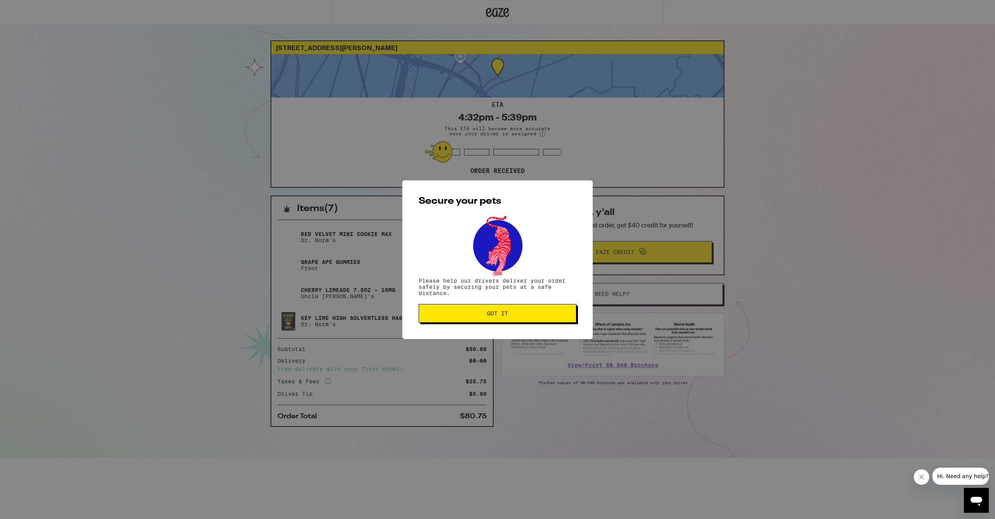
click at [500, 321] on button "Got it" at bounding box center [498, 313] width 158 height 19
